Goal: Transaction & Acquisition: Subscribe to service/newsletter

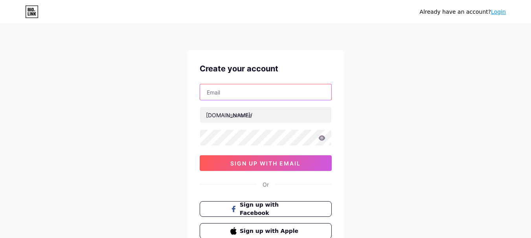
click at [220, 92] on input "text" at bounding box center [265, 92] width 131 height 16
paste input "[EMAIL_ADDRESS][DOMAIN_NAME]"
type input "[EMAIL_ADDRESS][DOMAIN_NAME]"
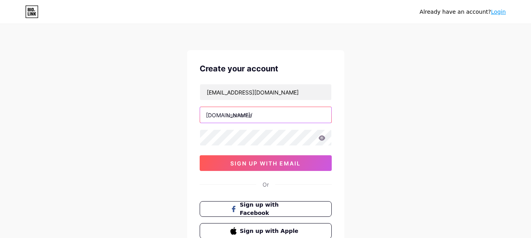
click at [253, 113] on input "text" at bounding box center [265, 115] width 131 height 16
paste input "maidsbygrace"
click at [227, 114] on input "maidsbygrace" at bounding box center [265, 115] width 131 height 16
type input "maidsbygrace"
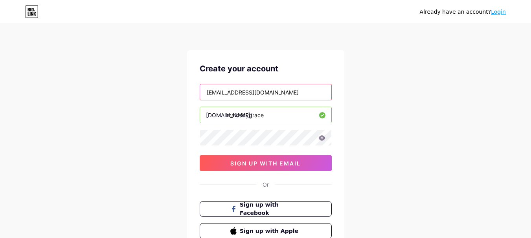
click at [213, 94] on input "[EMAIL_ADDRESS][DOMAIN_NAME]" at bounding box center [265, 92] width 131 height 16
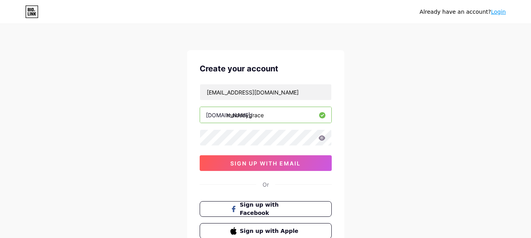
click at [250, 154] on div "[EMAIL_ADDRESS][DOMAIN_NAME] [DOMAIN_NAME]/ maidsbygrace 0cAFcWeA7N7qJDdbzkUe8F…" at bounding box center [266, 127] width 132 height 87
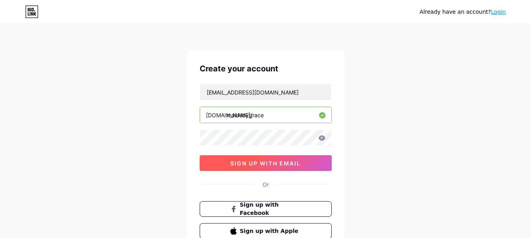
click at [250, 158] on button "sign up with email" at bounding box center [266, 164] width 132 height 16
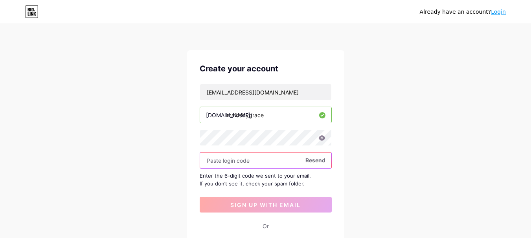
click at [231, 165] on input "text" at bounding box center [265, 161] width 131 height 16
paste input "607135"
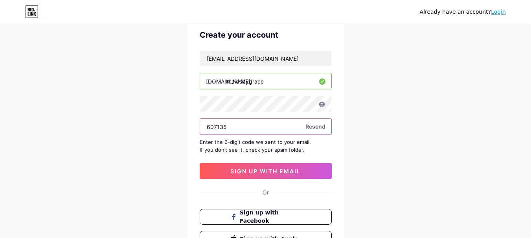
scroll to position [79, 0]
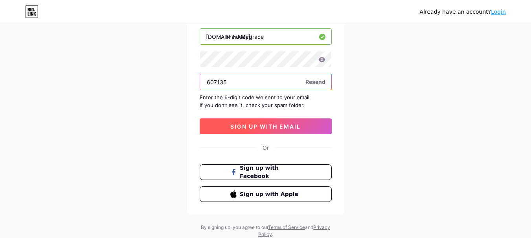
type input "607135"
click at [242, 123] on span "sign up with email" at bounding box center [265, 126] width 70 height 7
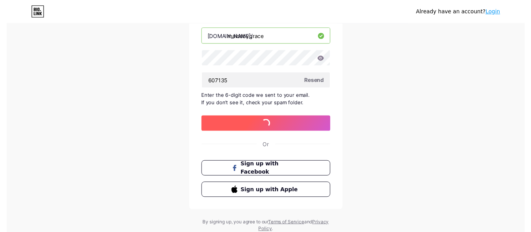
scroll to position [0, 0]
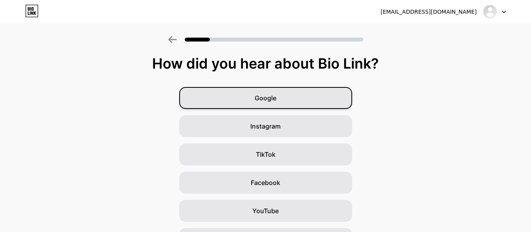
click at [276, 98] on span "Google" at bounding box center [265, 97] width 22 height 9
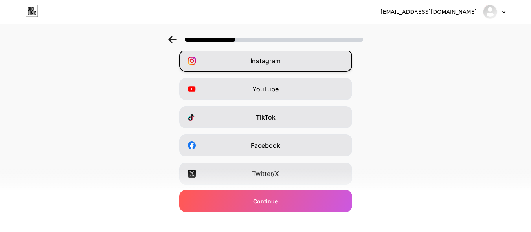
scroll to position [39, 0]
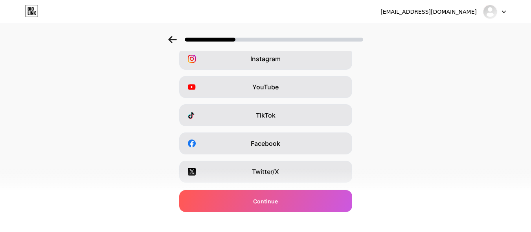
click at [173, 37] on icon at bounding box center [172, 39] width 8 height 7
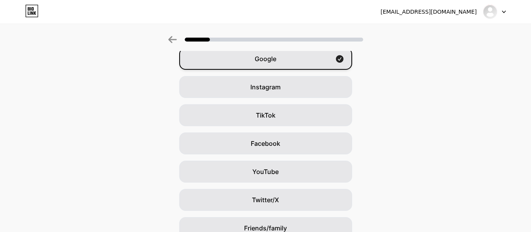
click at [341, 56] on icon at bounding box center [338, 58] width 7 height 7
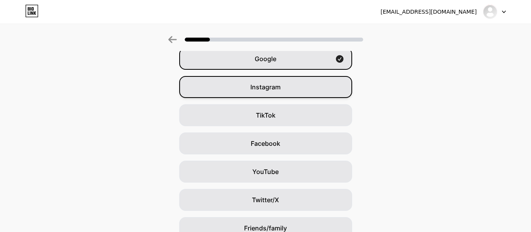
scroll to position [0, 0]
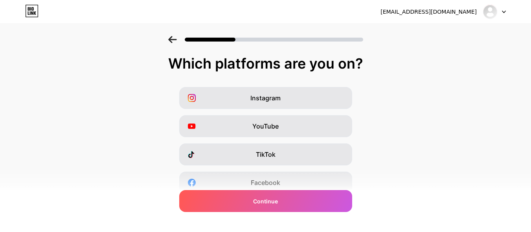
click at [176, 40] on icon at bounding box center [172, 39] width 8 height 7
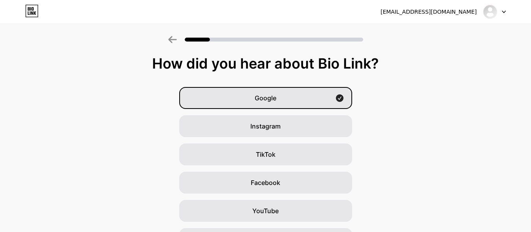
click at [244, 64] on div "How did you hear about Bio Link?" at bounding box center [265, 64] width 523 height 16
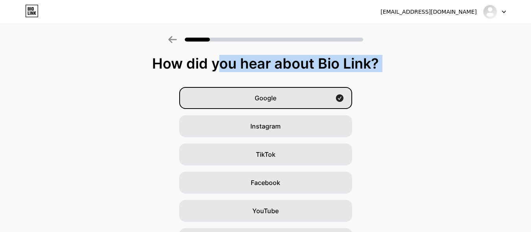
click at [244, 64] on div "How did you hear about Bio Link?" at bounding box center [265, 64] width 523 height 16
copy div "How did you hear about Bio Link?"
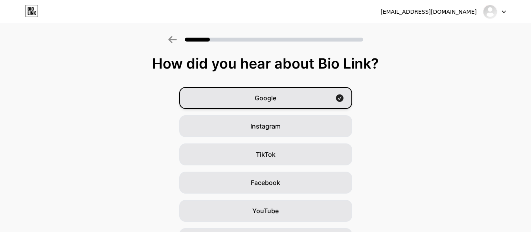
click at [301, 98] on div "Google" at bounding box center [265, 98] width 173 height 22
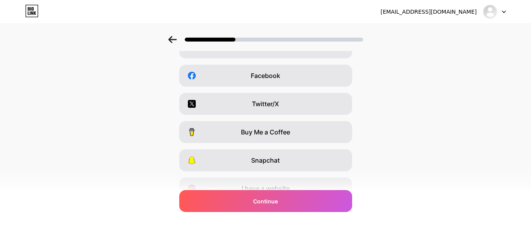
scroll to position [145, 0]
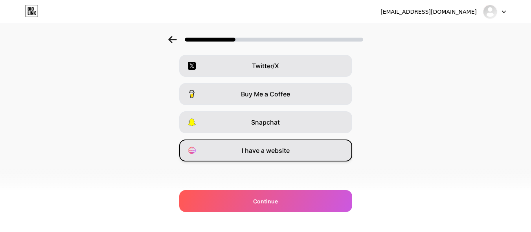
click at [284, 155] on span "I have a website" at bounding box center [266, 150] width 48 height 9
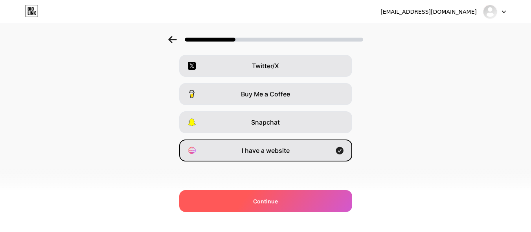
click at [271, 194] on div "Continue" at bounding box center [265, 201] width 173 height 22
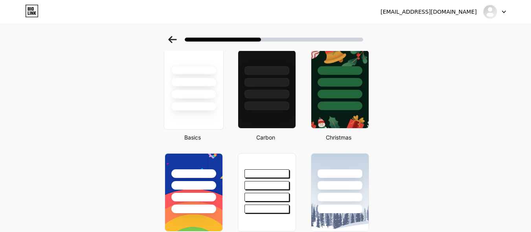
scroll to position [0, 0]
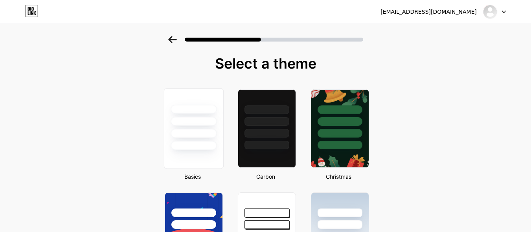
click at [200, 123] on div at bounding box center [193, 121] width 46 height 9
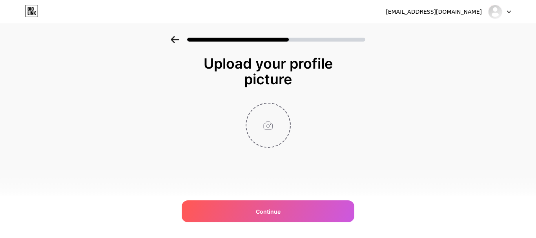
click at [262, 132] on input "file" at bounding box center [269, 126] width 44 height 44
type input "C:\fakepath\maidsbygrace.jpg"
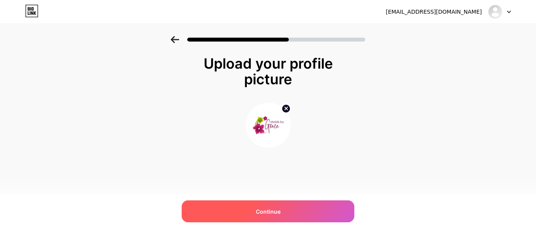
click at [264, 208] on span "Continue" at bounding box center [268, 212] width 25 height 8
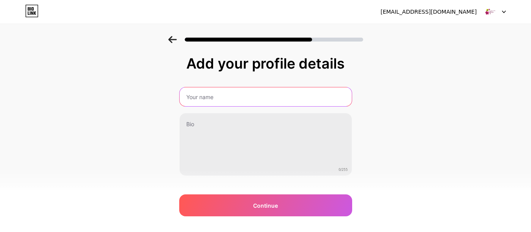
click at [220, 103] on input "text" at bounding box center [265, 97] width 172 height 19
paste input "Maids by [PERSON_NAME]"
type input "Maids by [PERSON_NAME]"
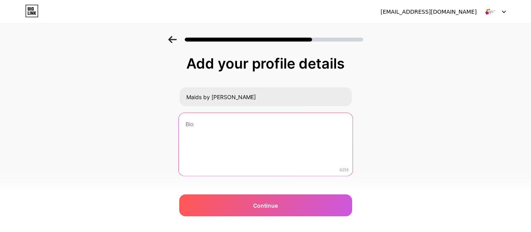
click at [235, 131] on textarea at bounding box center [265, 145] width 174 height 64
paste textarea "At Maids by [PERSON_NAME], we care for your home and office with top-notch clea…"
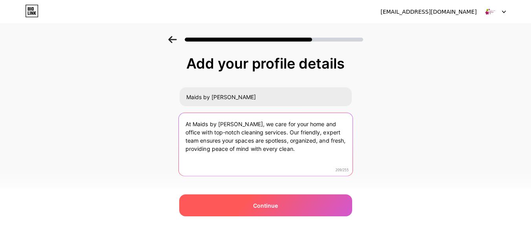
type textarea "At Maids by [PERSON_NAME], we care for your home and office with top-notch clea…"
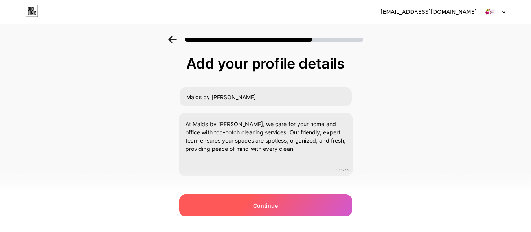
click at [262, 212] on div "Continue" at bounding box center [265, 206] width 173 height 22
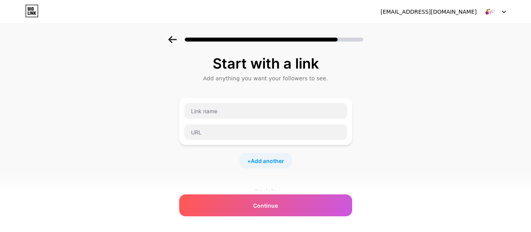
click at [218, 99] on div at bounding box center [265, 121] width 173 height 47
click at [212, 112] on input "text" at bounding box center [265, 111] width 163 height 16
type input "Website"
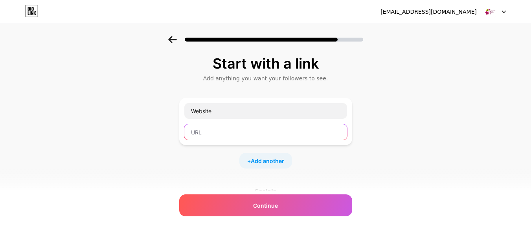
click at [218, 132] on input "text" at bounding box center [265, 132] width 163 height 16
paste input "[URL][DOMAIN_NAME]"
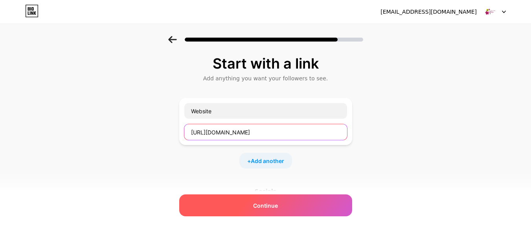
type input "[URL][DOMAIN_NAME]"
click at [262, 205] on span "Continue" at bounding box center [265, 206] width 25 height 8
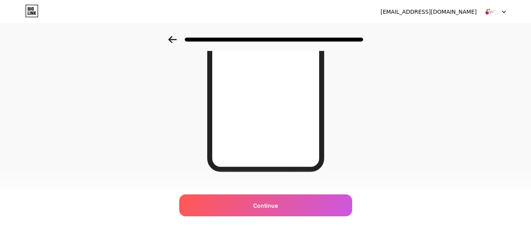
scroll to position [162, 0]
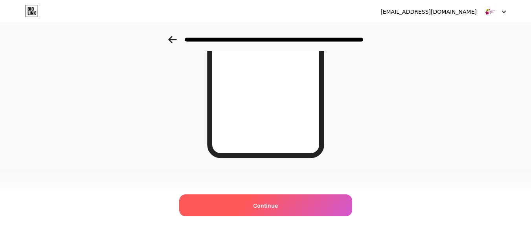
click at [257, 214] on div "Continue" at bounding box center [265, 206] width 173 height 22
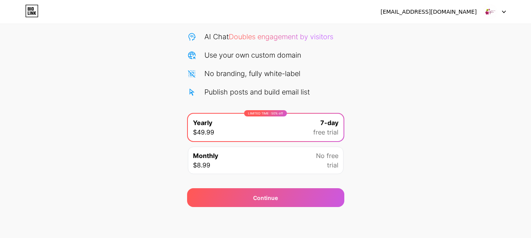
scroll to position [78, 0]
click at [310, 161] on div "Monthly $8.99 No free trial" at bounding box center [266, 159] width 156 height 27
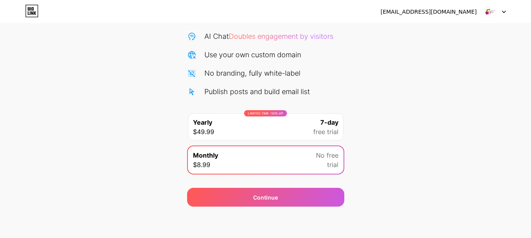
click at [300, 127] on div "LIMITED TIME : 50% off Yearly $49.99 7-day free trial" at bounding box center [266, 126] width 156 height 27
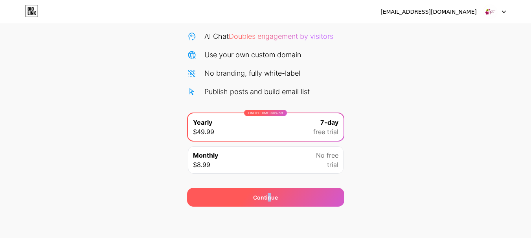
click at [269, 189] on div "Continue" at bounding box center [265, 197] width 157 height 19
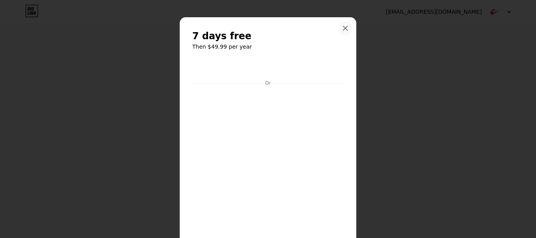
click at [341, 33] on div at bounding box center [346, 28] width 14 height 14
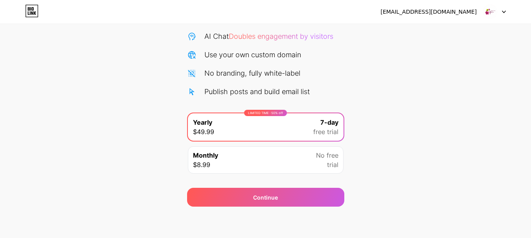
click at [273, 153] on div "Monthly $8.99 No free trial" at bounding box center [266, 159] width 156 height 27
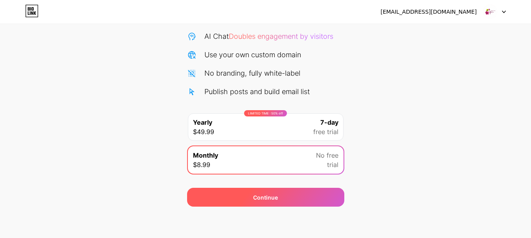
click at [266, 190] on div "Continue" at bounding box center [265, 197] width 157 height 19
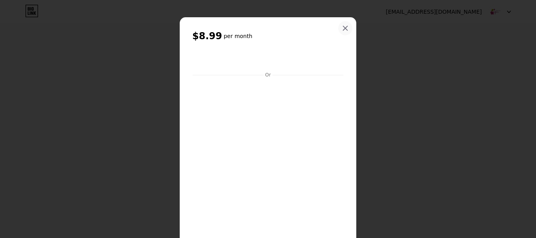
click at [342, 28] on icon at bounding box center [345, 28] width 6 height 6
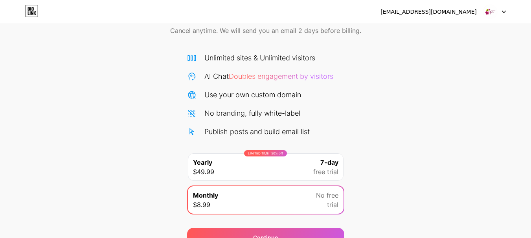
scroll to position [0, 0]
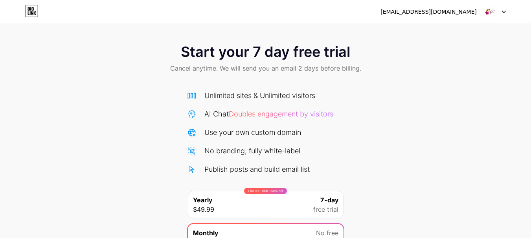
click at [496, 10] on img at bounding box center [489, 11] width 15 height 15
click at [434, 11] on div "[EMAIL_ADDRESS][DOMAIN_NAME]" at bounding box center [428, 12] width 96 height 8
click at [465, 10] on div "[EMAIL_ADDRESS][DOMAIN_NAME]" at bounding box center [428, 12] width 96 height 8
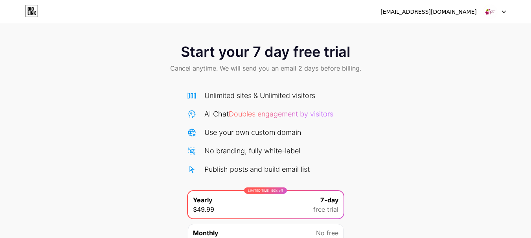
click at [435, 15] on div "[EMAIL_ADDRESS][DOMAIN_NAME]" at bounding box center [428, 12] width 96 height 8
click at [471, 13] on div "[EMAIL_ADDRESS][DOMAIN_NAME]" at bounding box center [428, 12] width 96 height 8
click at [503, 11] on icon at bounding box center [504, 12] width 4 height 3
click at [424, 123] on div "Start your 7 day free trial Cancel anytime. We will send you an email 2 days be…" at bounding box center [265, 160] width 531 height 249
